Goal: Task Accomplishment & Management: Use online tool/utility

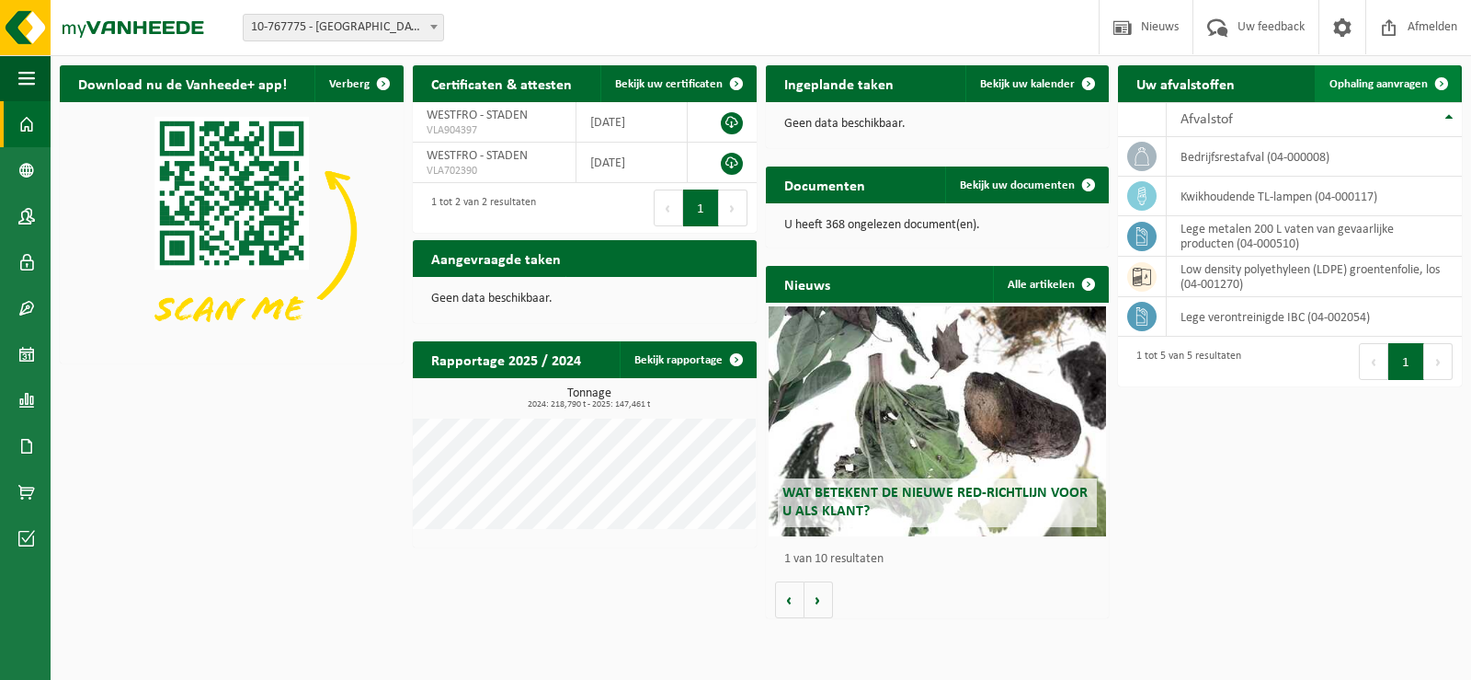
click at [1409, 81] on span "Ophaling aanvragen" at bounding box center [1379, 84] width 98 height 12
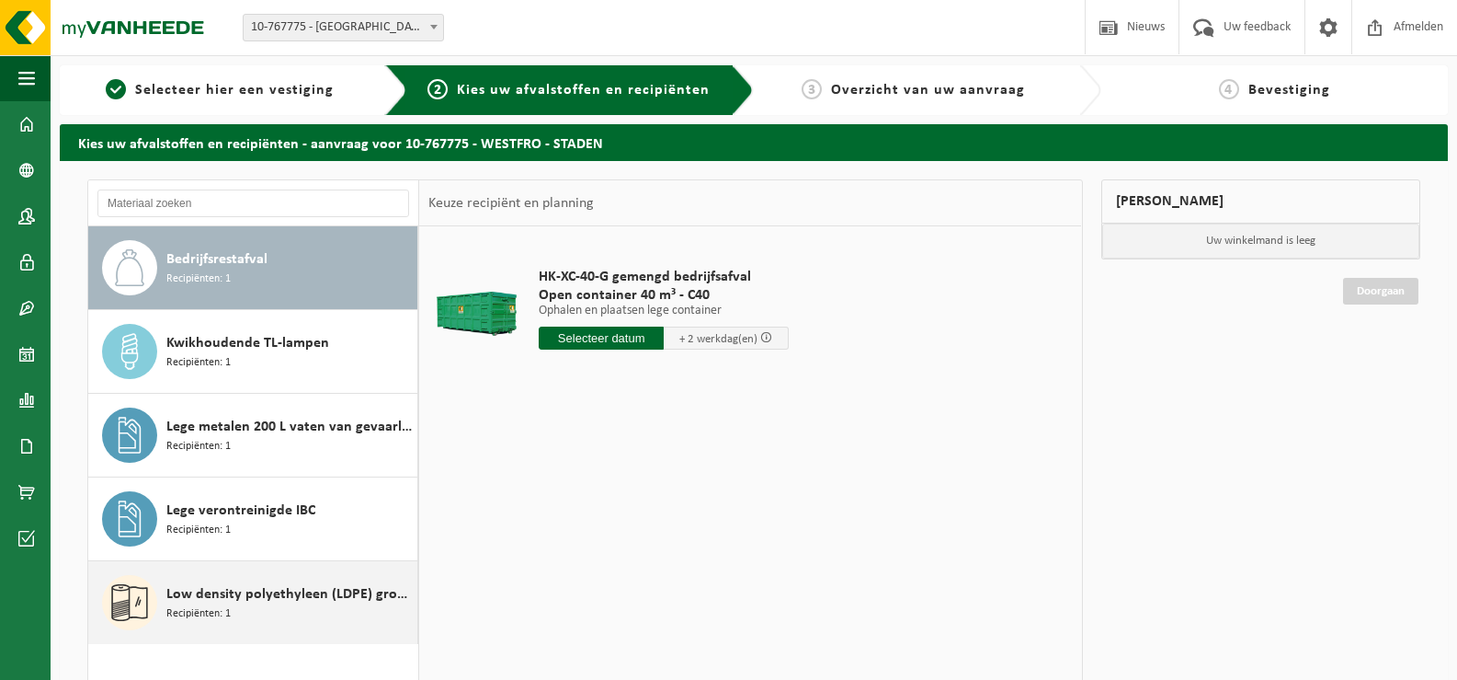
click at [270, 592] on span "Low density polyethyleen (LDPE) groentenfolie, los" at bounding box center [289, 594] width 246 height 22
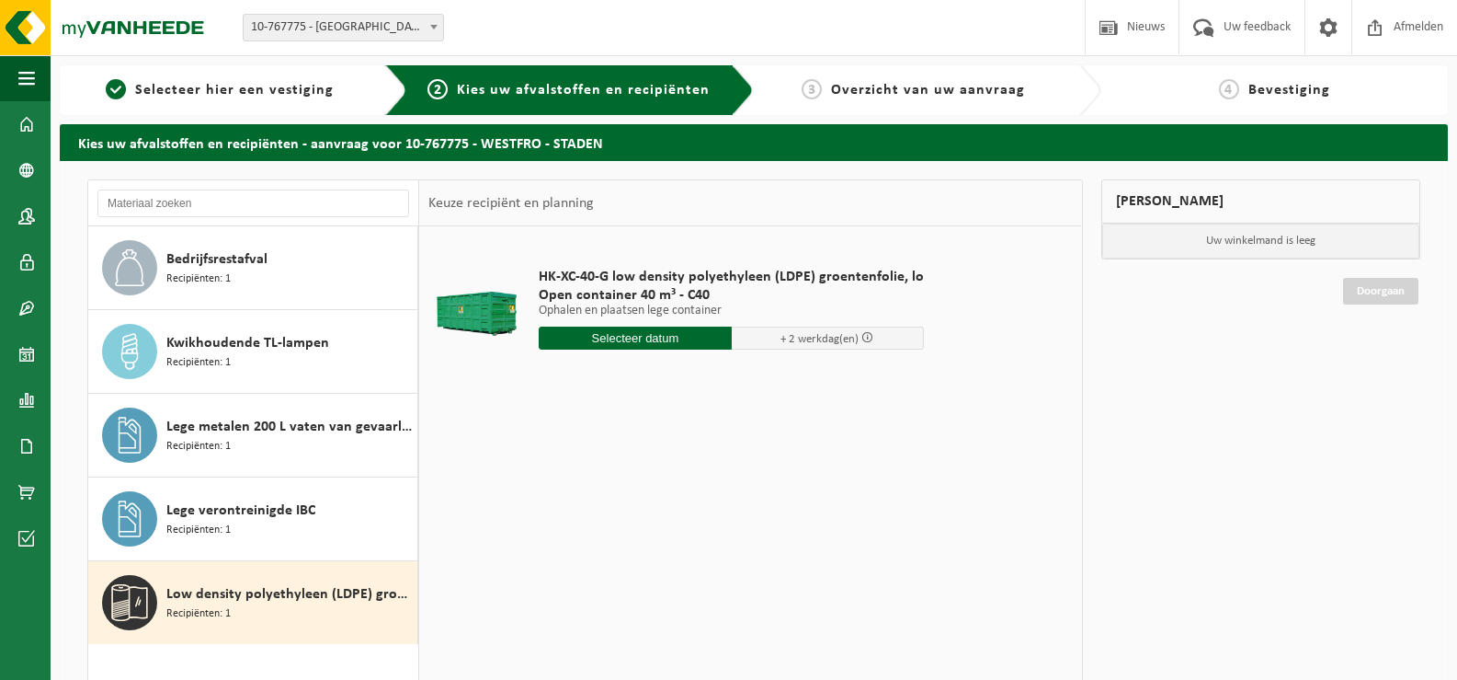
click at [634, 339] on input "text" at bounding box center [635, 337] width 193 height 23
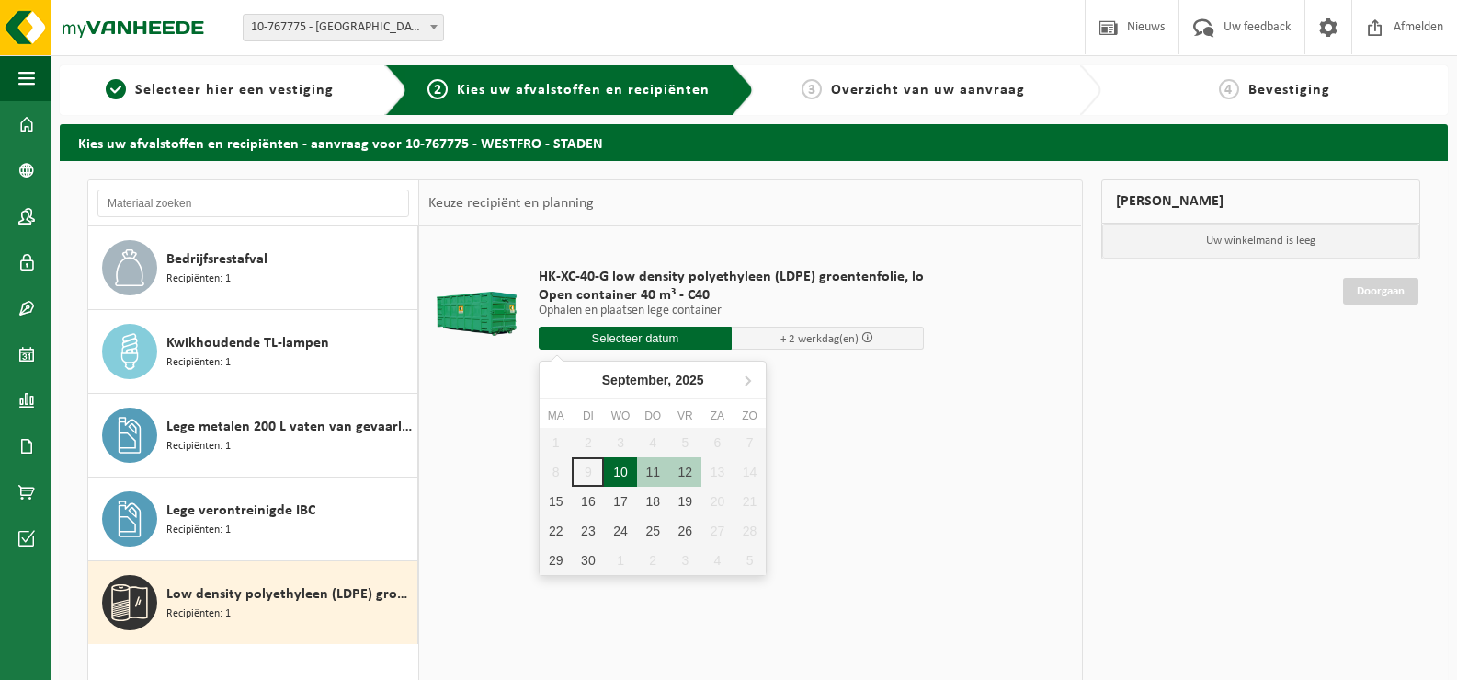
click at [621, 477] on div "10" at bounding box center [620, 471] width 32 height 29
type input "Van 2025-09-10"
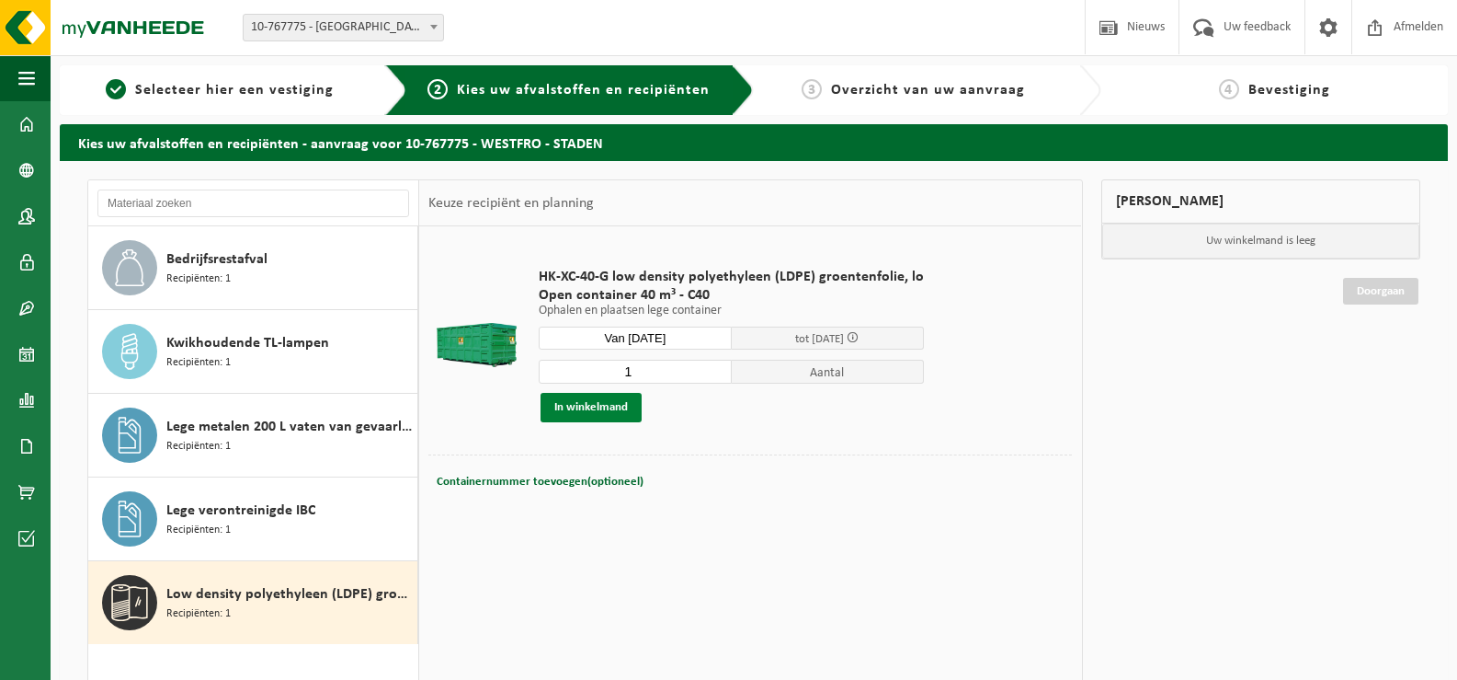
click at [613, 410] on button "In winkelmand" at bounding box center [591, 407] width 101 height 29
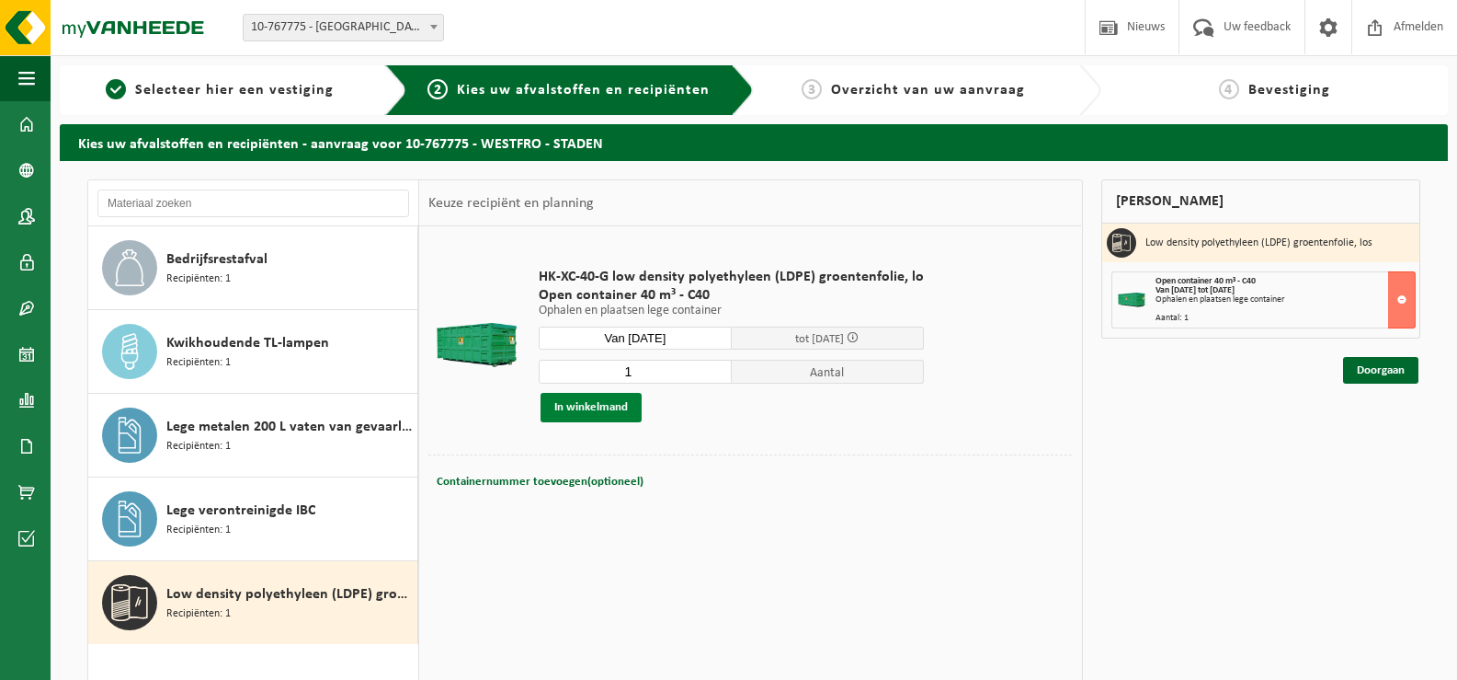
click at [600, 407] on button "In winkelmand" at bounding box center [591, 407] width 101 height 29
click at [1363, 378] on link "Doorgaan" at bounding box center [1380, 370] width 75 height 27
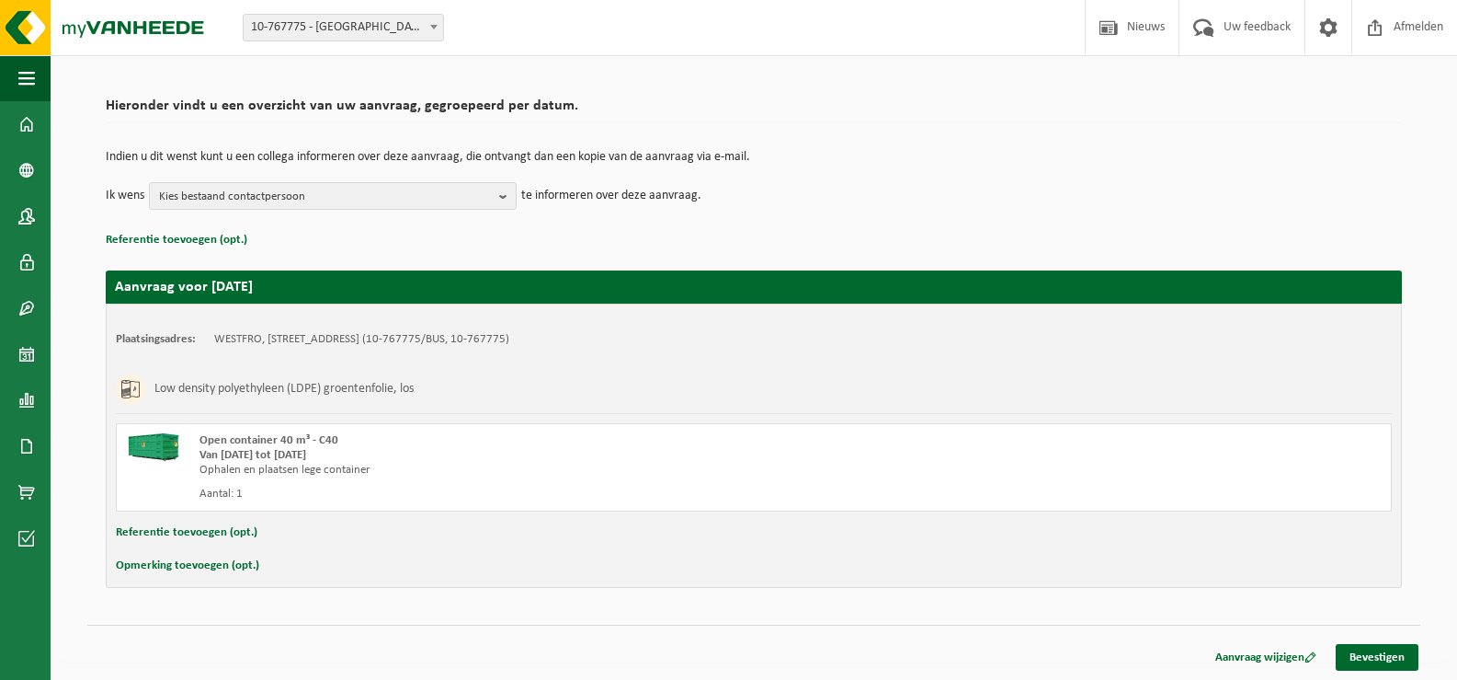
scroll to position [109, 0]
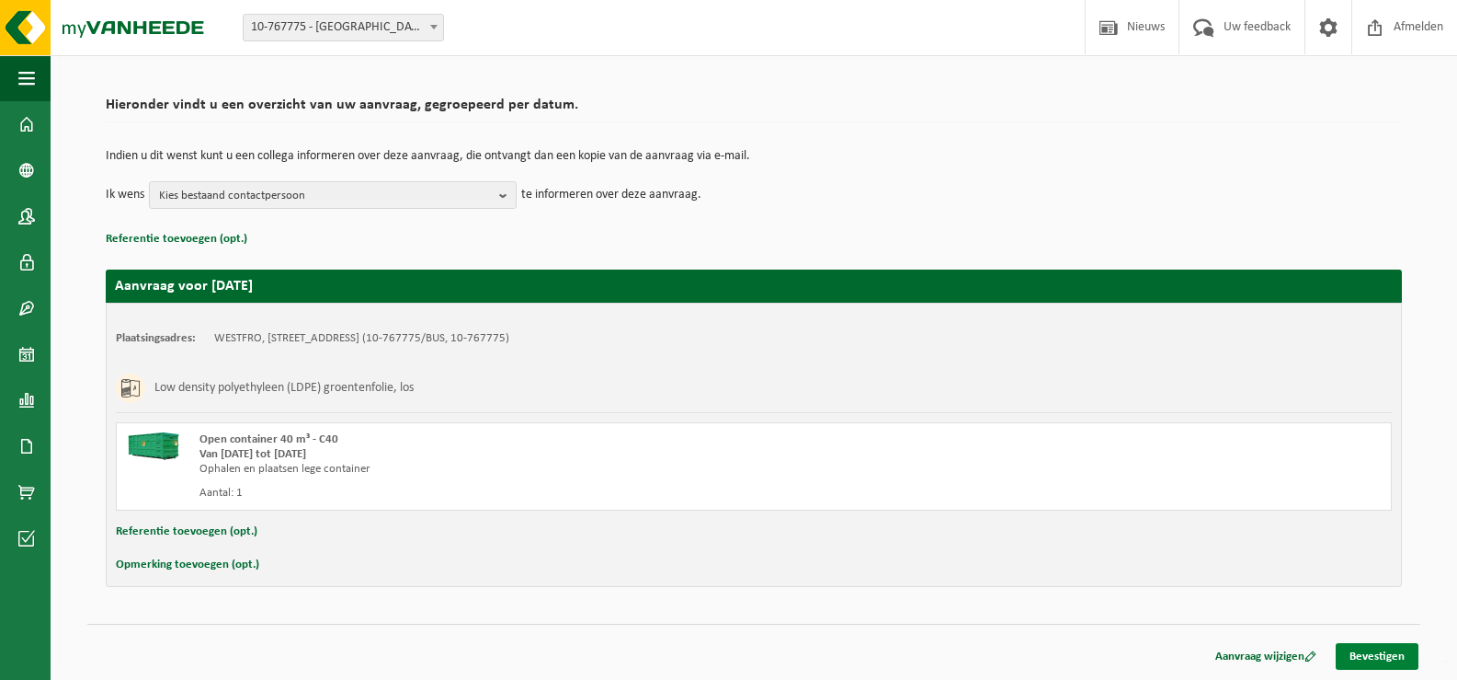
click at [1388, 660] on link "Bevestigen" at bounding box center [1377, 656] width 83 height 27
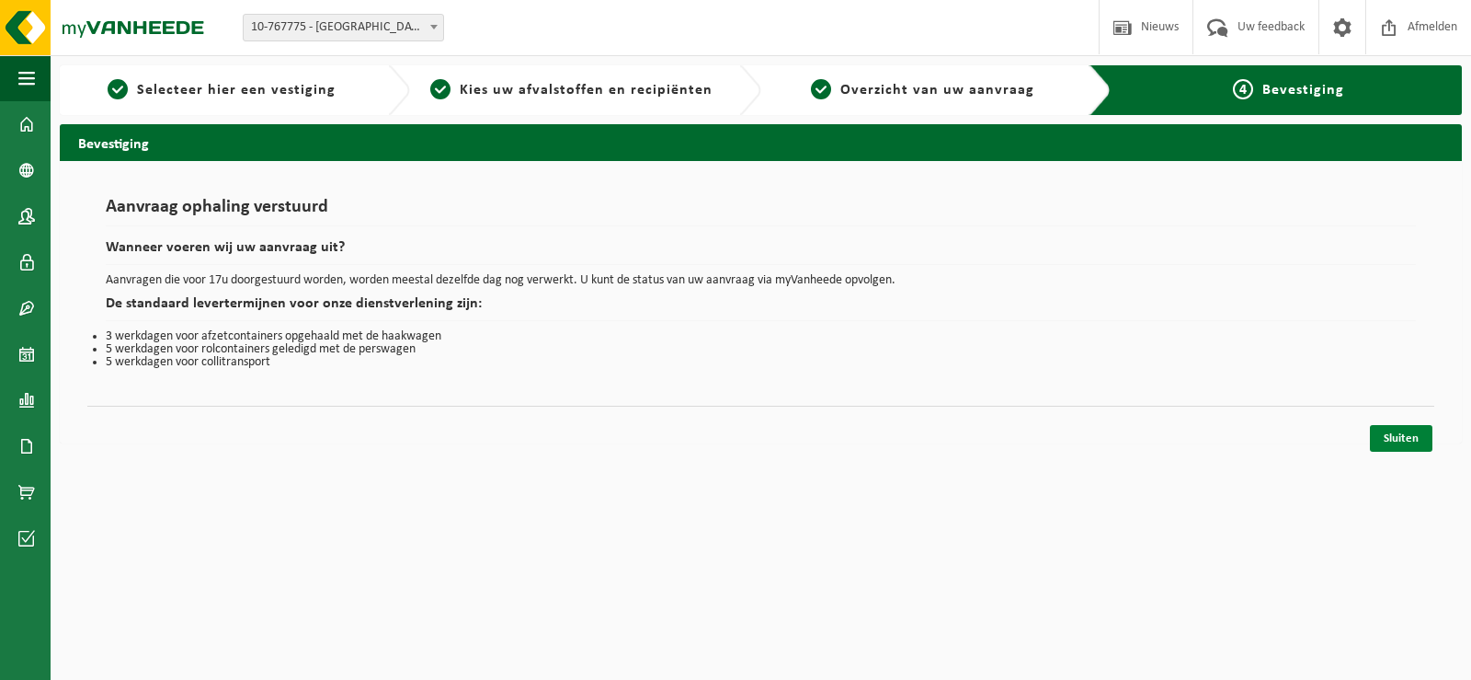
click at [1413, 440] on link "Sluiten" at bounding box center [1401, 438] width 63 height 27
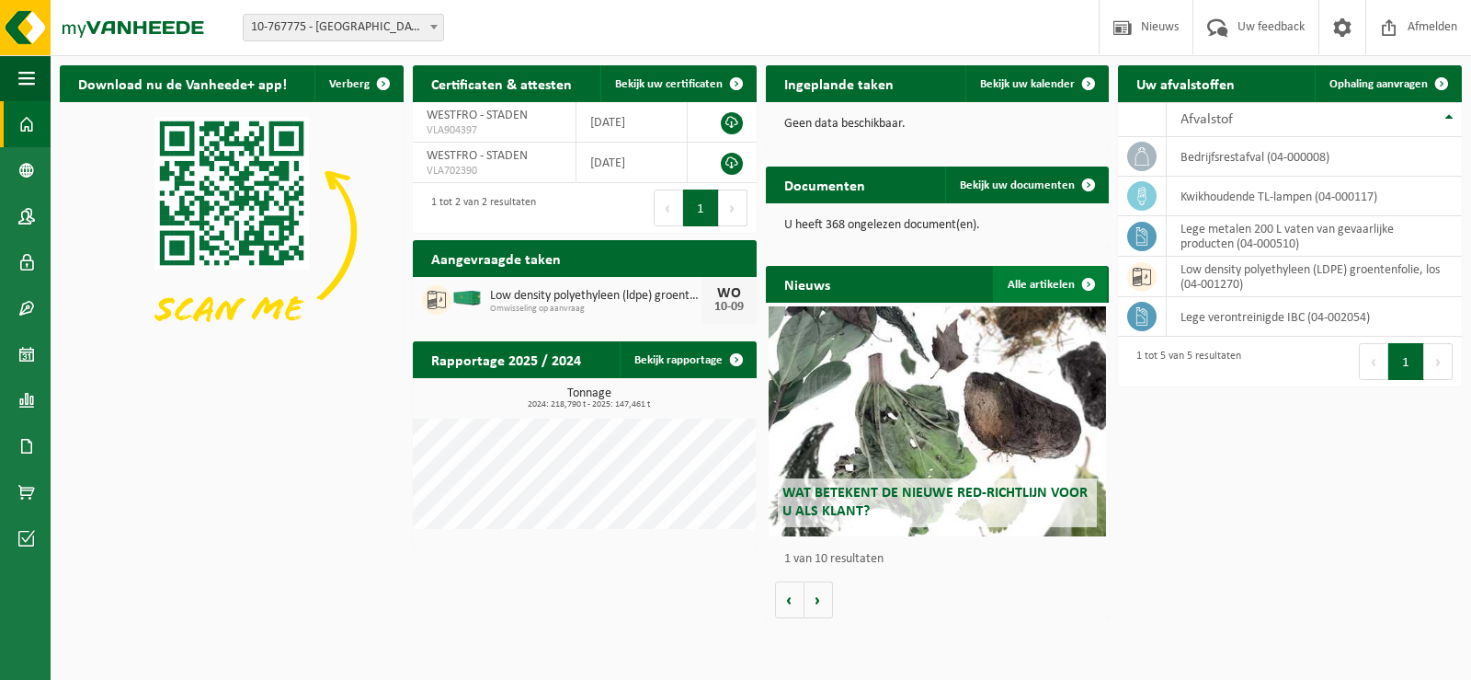
click at [1030, 285] on link "Alle artikelen" at bounding box center [1050, 284] width 114 height 37
